Goal: Check status: Check status

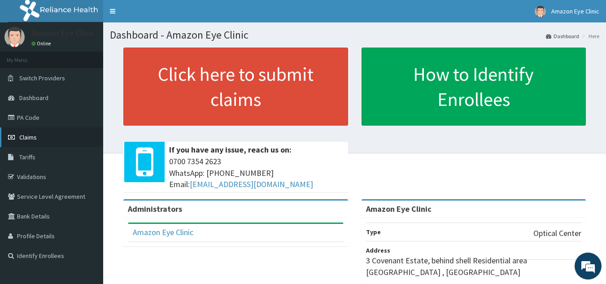
click at [37, 135] on link "Claims" at bounding box center [51, 137] width 103 height 20
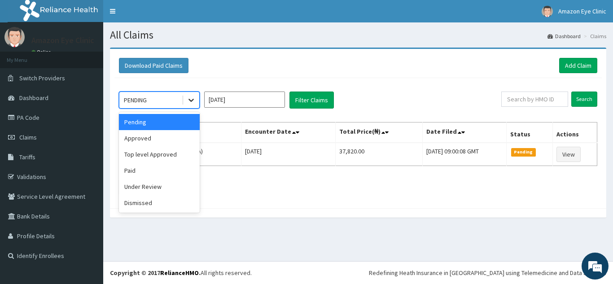
click at [192, 99] on icon at bounding box center [191, 100] width 9 height 9
click at [152, 158] on div "Top level Approved" at bounding box center [159, 154] width 81 height 16
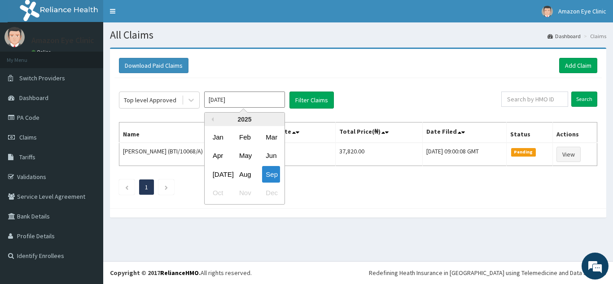
click at [271, 98] on input "Sep 2025" at bounding box center [244, 100] width 81 height 16
click at [245, 175] on div "Aug" at bounding box center [245, 174] width 18 height 17
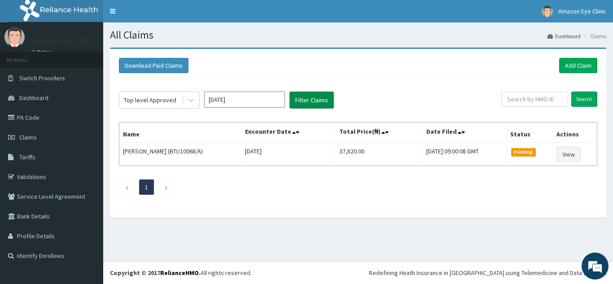
click at [307, 101] on button "Filter Claims" at bounding box center [312, 100] width 44 height 17
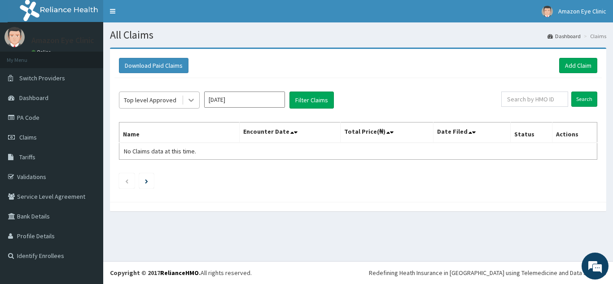
click at [191, 101] on icon at bounding box center [191, 100] width 5 height 3
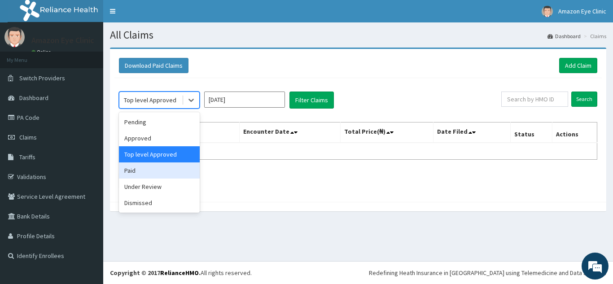
click at [142, 174] on div "Paid" at bounding box center [159, 170] width 81 height 16
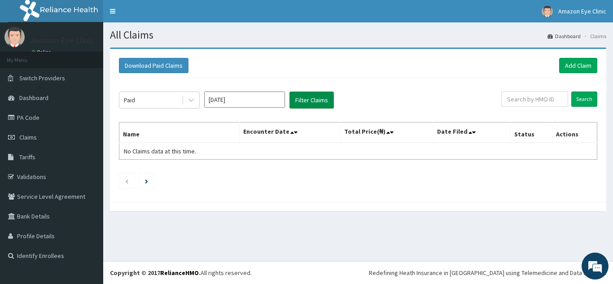
click at [316, 94] on button "Filter Claims" at bounding box center [312, 100] width 44 height 17
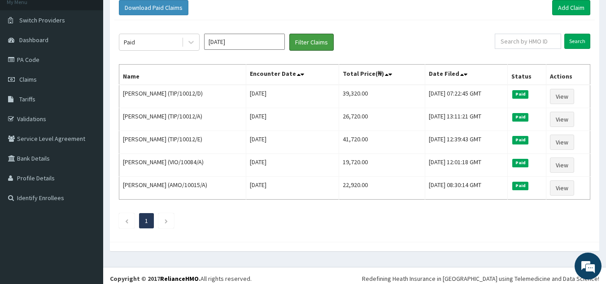
scroll to position [64, 0]
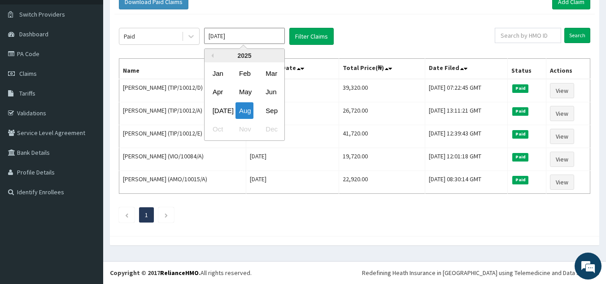
click at [248, 37] on input "Aug 2025" at bounding box center [244, 36] width 81 height 16
click at [267, 111] on div "Sep" at bounding box center [271, 110] width 18 height 17
type input "Sep 2025"
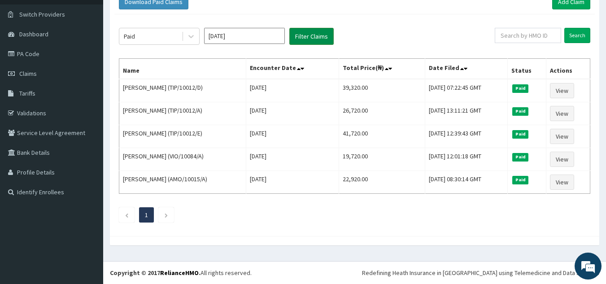
click at [313, 34] on button "Filter Claims" at bounding box center [312, 36] width 44 height 17
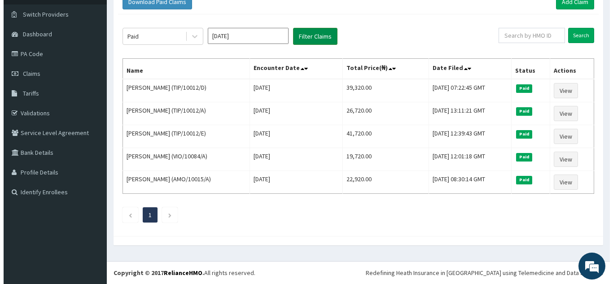
scroll to position [0, 0]
